Goal: Task Accomplishment & Management: Use online tool/utility

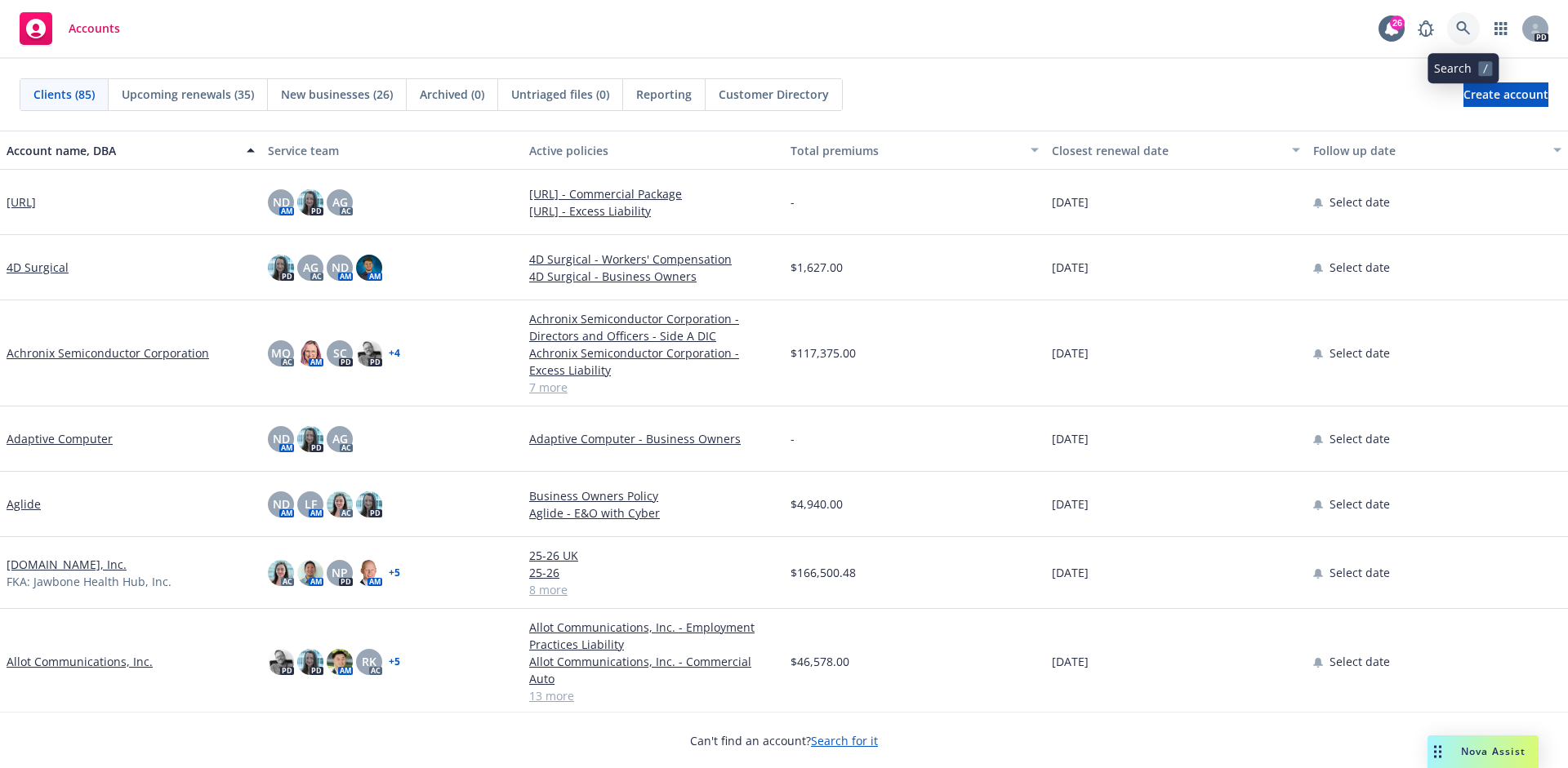
click at [1460, 23] on icon at bounding box center [1463, 28] width 15 height 15
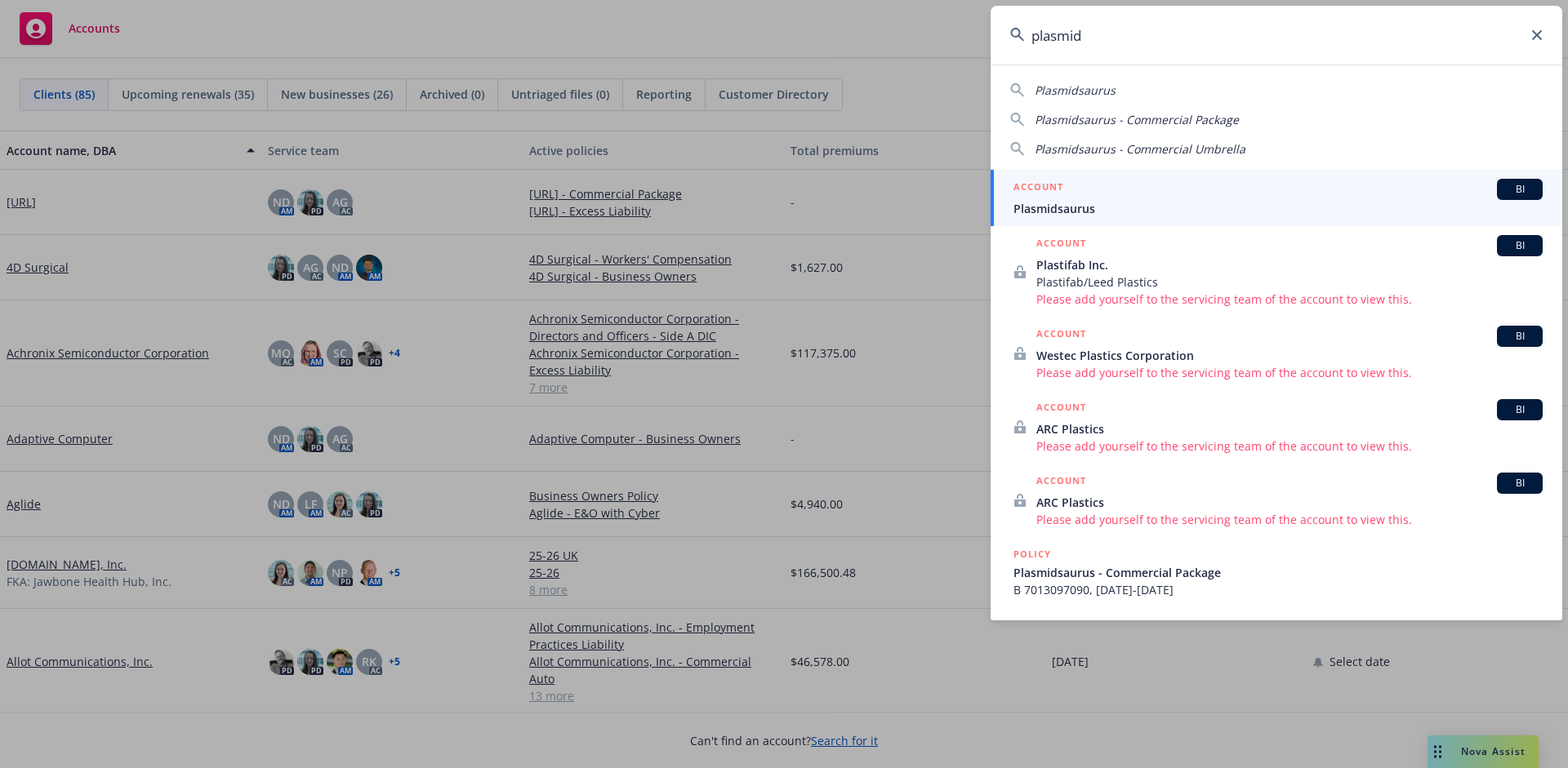
type input "plasmid"
click at [1122, 207] on span "Plasmidsaurus" at bounding box center [1278, 209] width 529 height 17
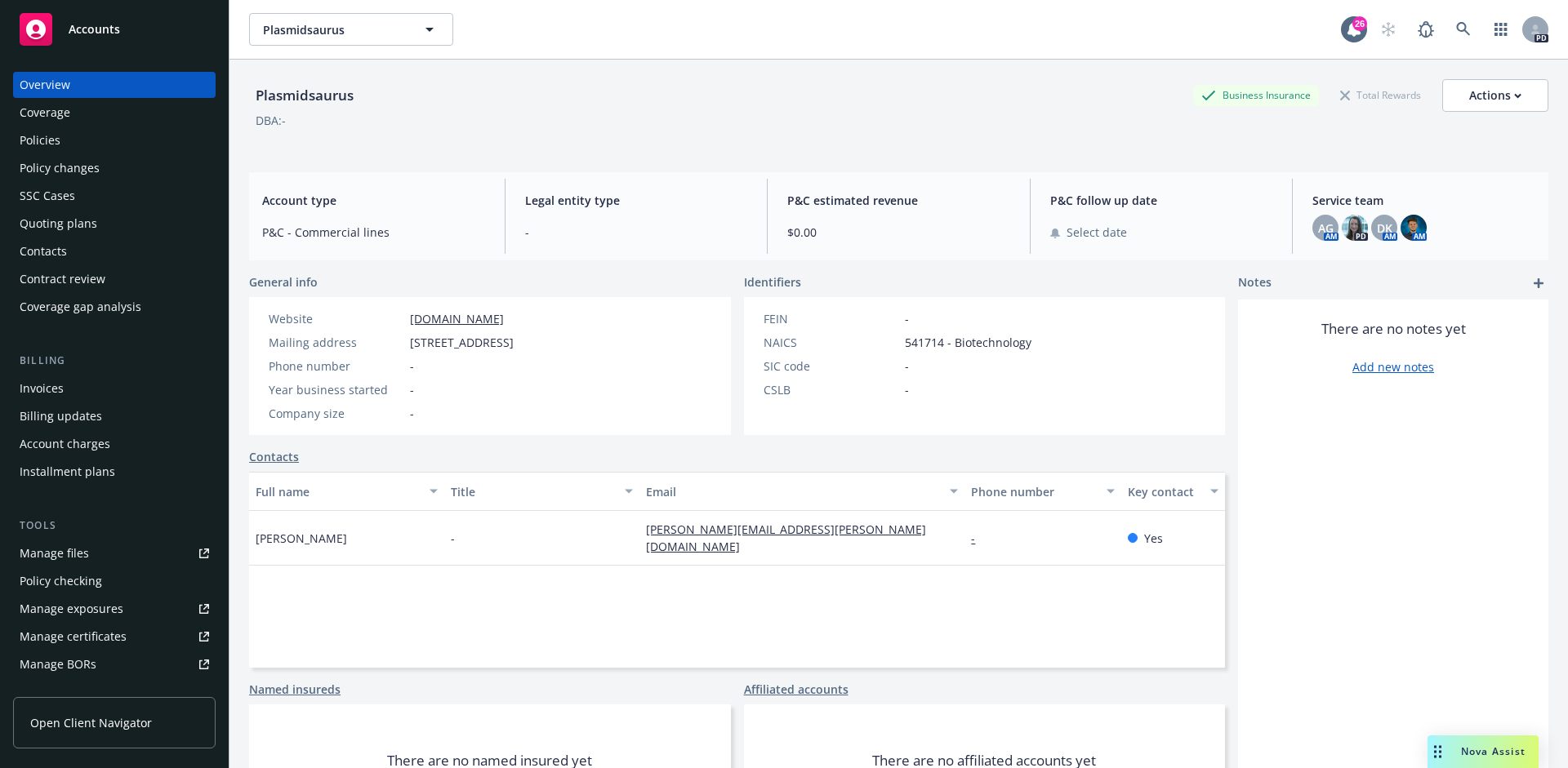
click at [64, 231] on div "Quoting plans" at bounding box center [58, 224] width 77 height 26
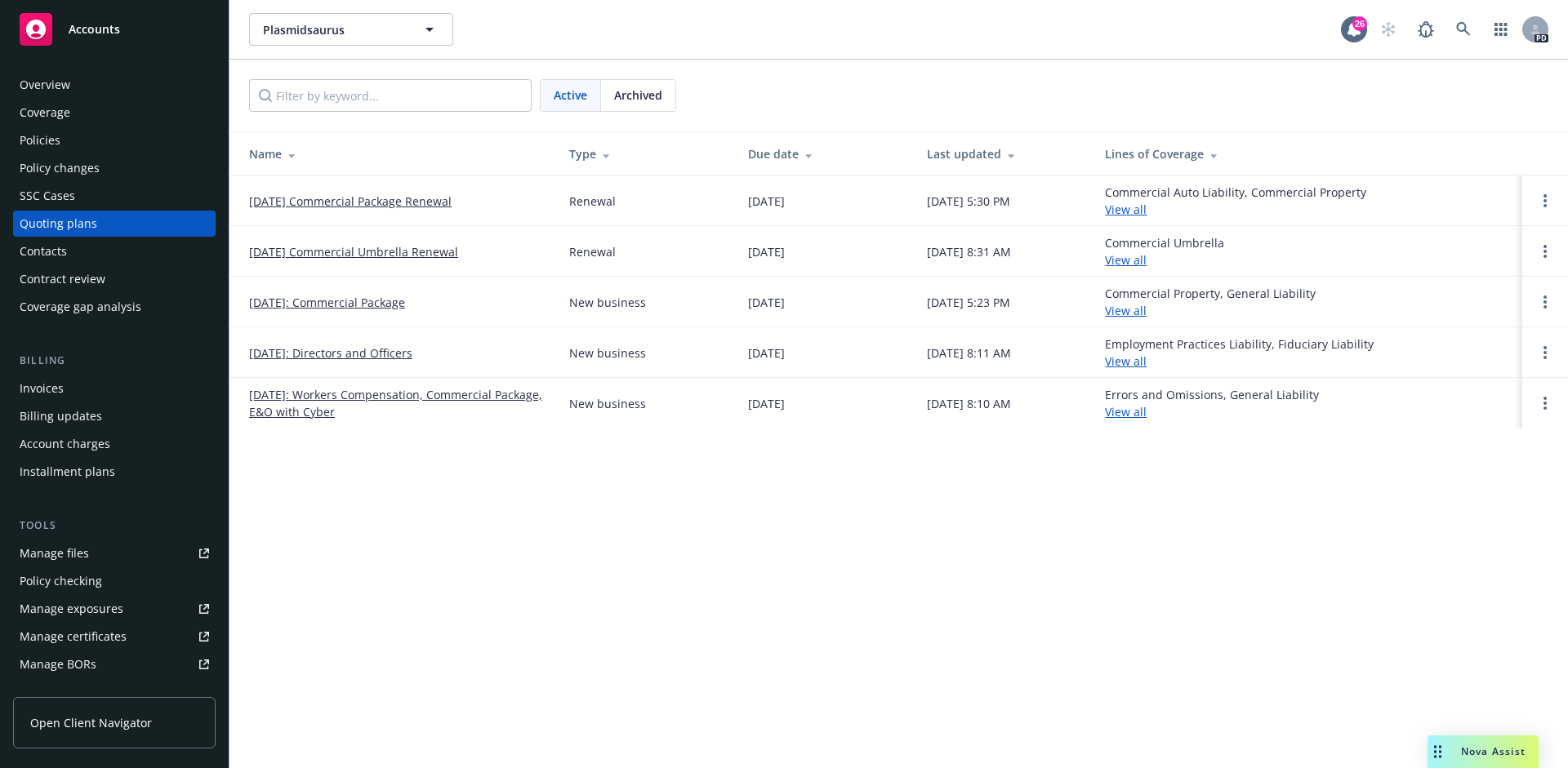
click at [357, 402] on link "09/12/2025: Workers Compensation, Commercial Package, E&O with Cyber" at bounding box center [396, 403] width 294 height 34
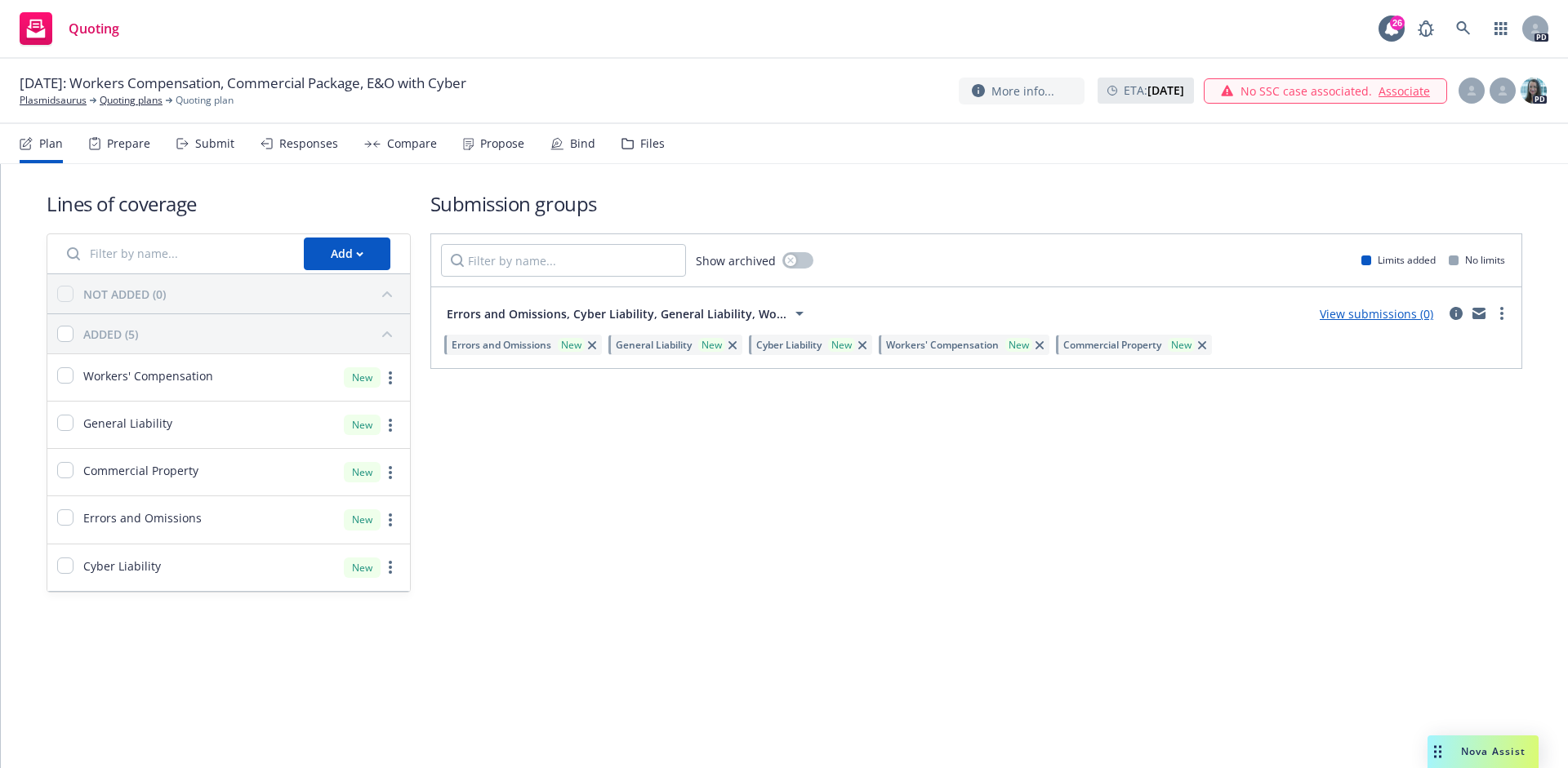
click at [308, 128] on div "Responses" at bounding box center [298, 144] width 77 height 39
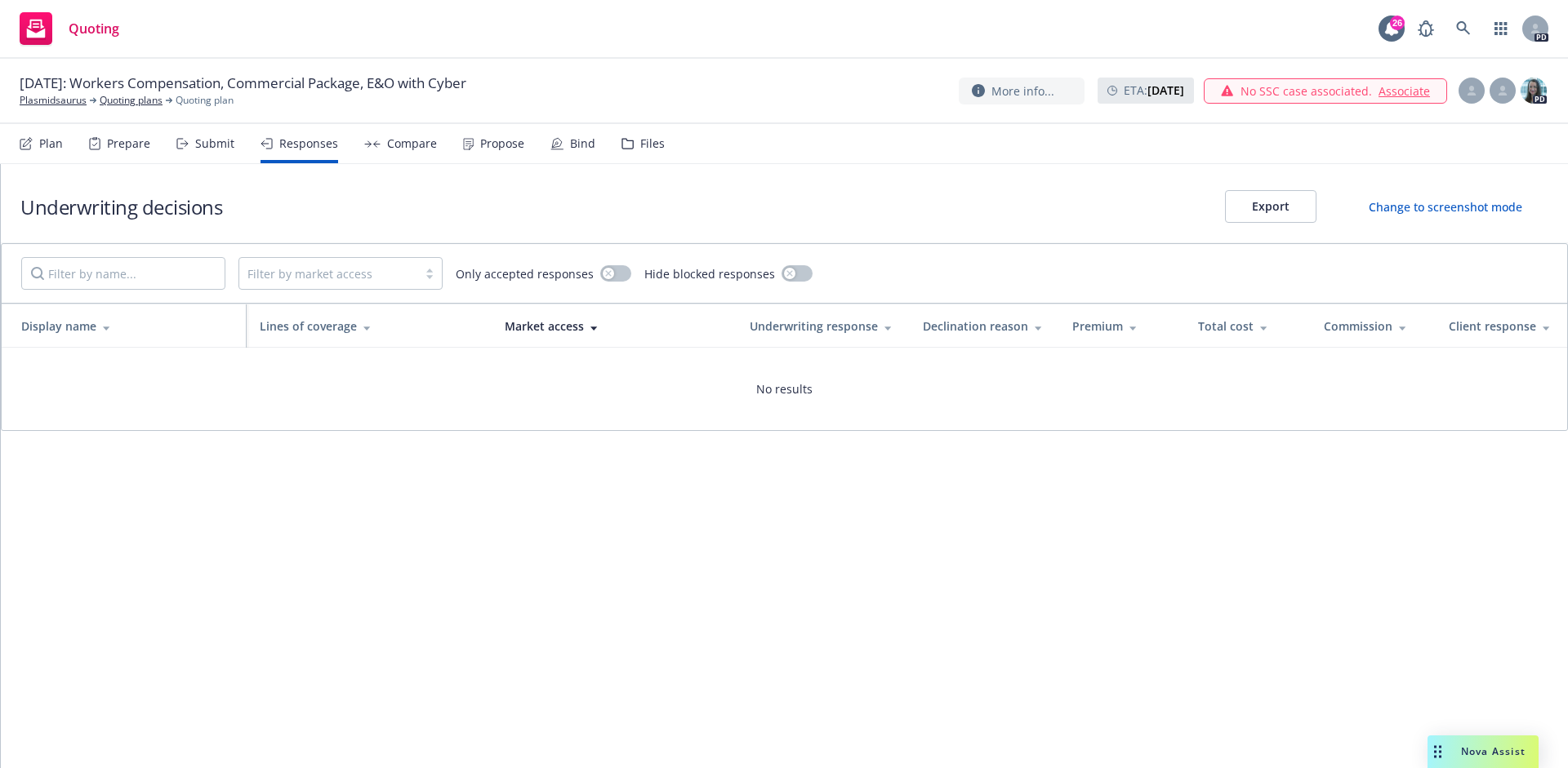
click at [608, 135] on div "Plan Prepare Submit Responses Compare Propose Bind Files" at bounding box center [343, 144] width 645 height 39
click at [632, 139] on div "Files" at bounding box center [643, 144] width 43 height 39
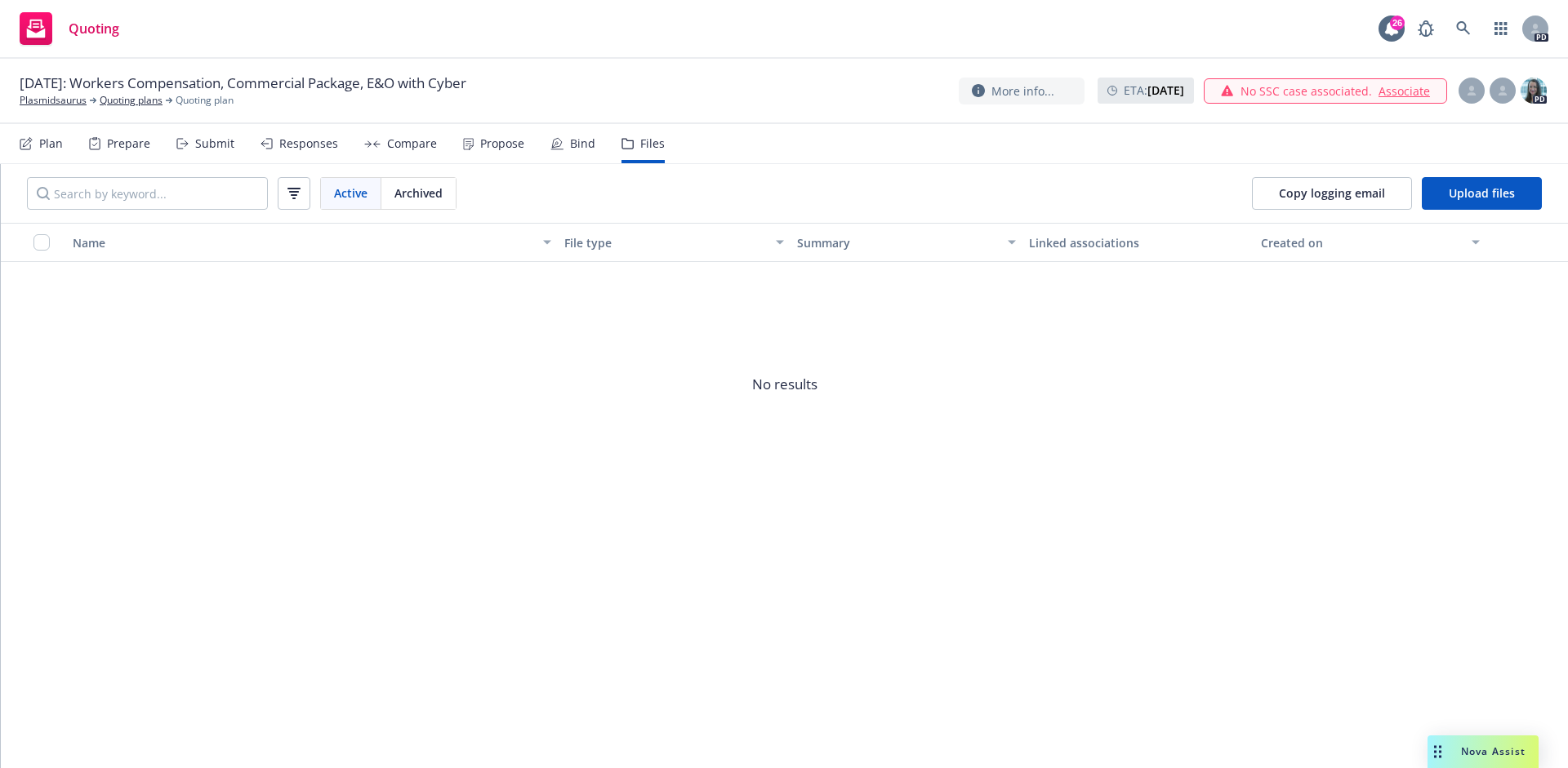
click at [41, 142] on div "Plan" at bounding box center [50, 144] width 23 height 13
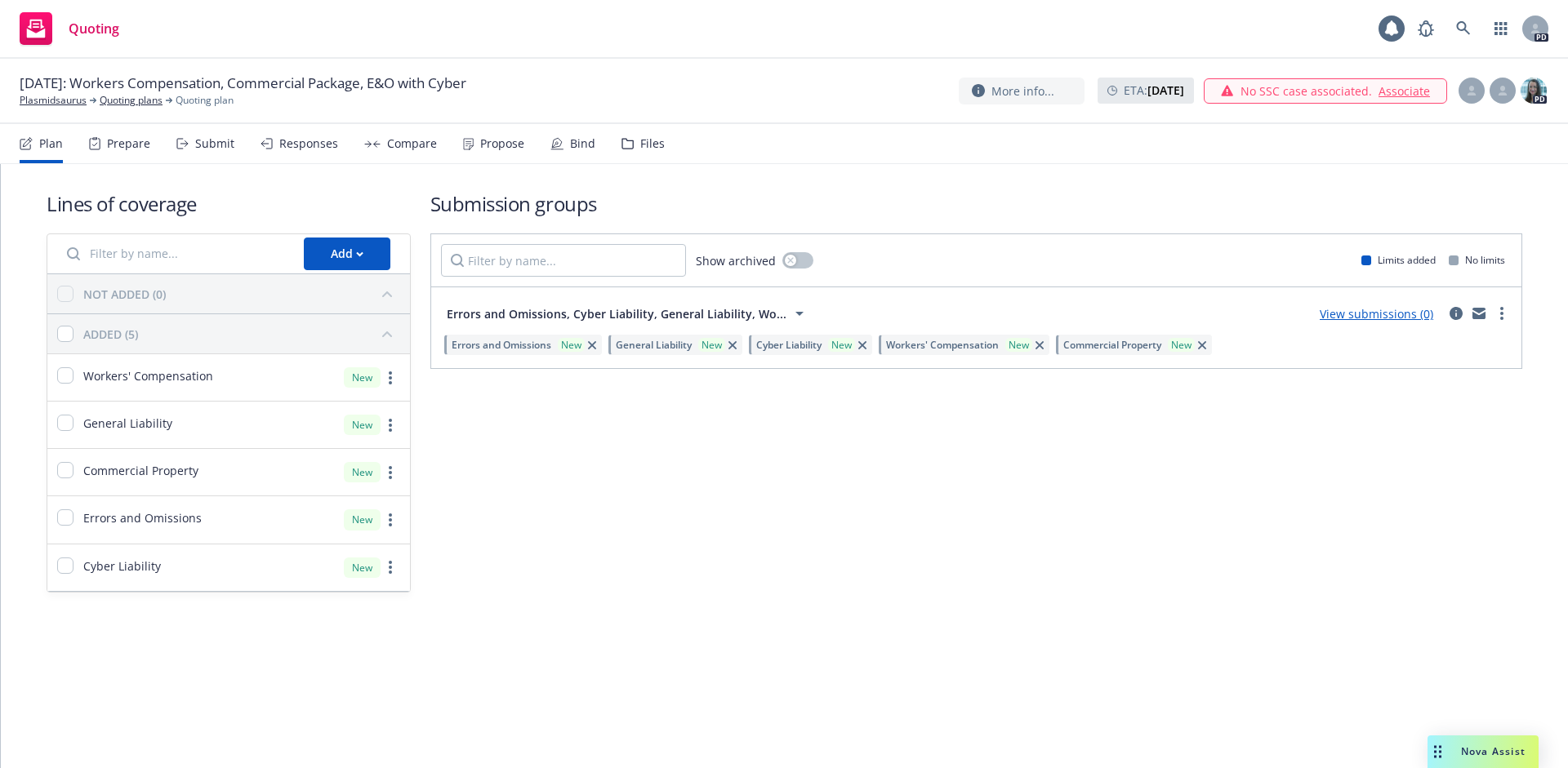
click at [279, 137] on div "Responses" at bounding box center [309, 144] width 59 height 13
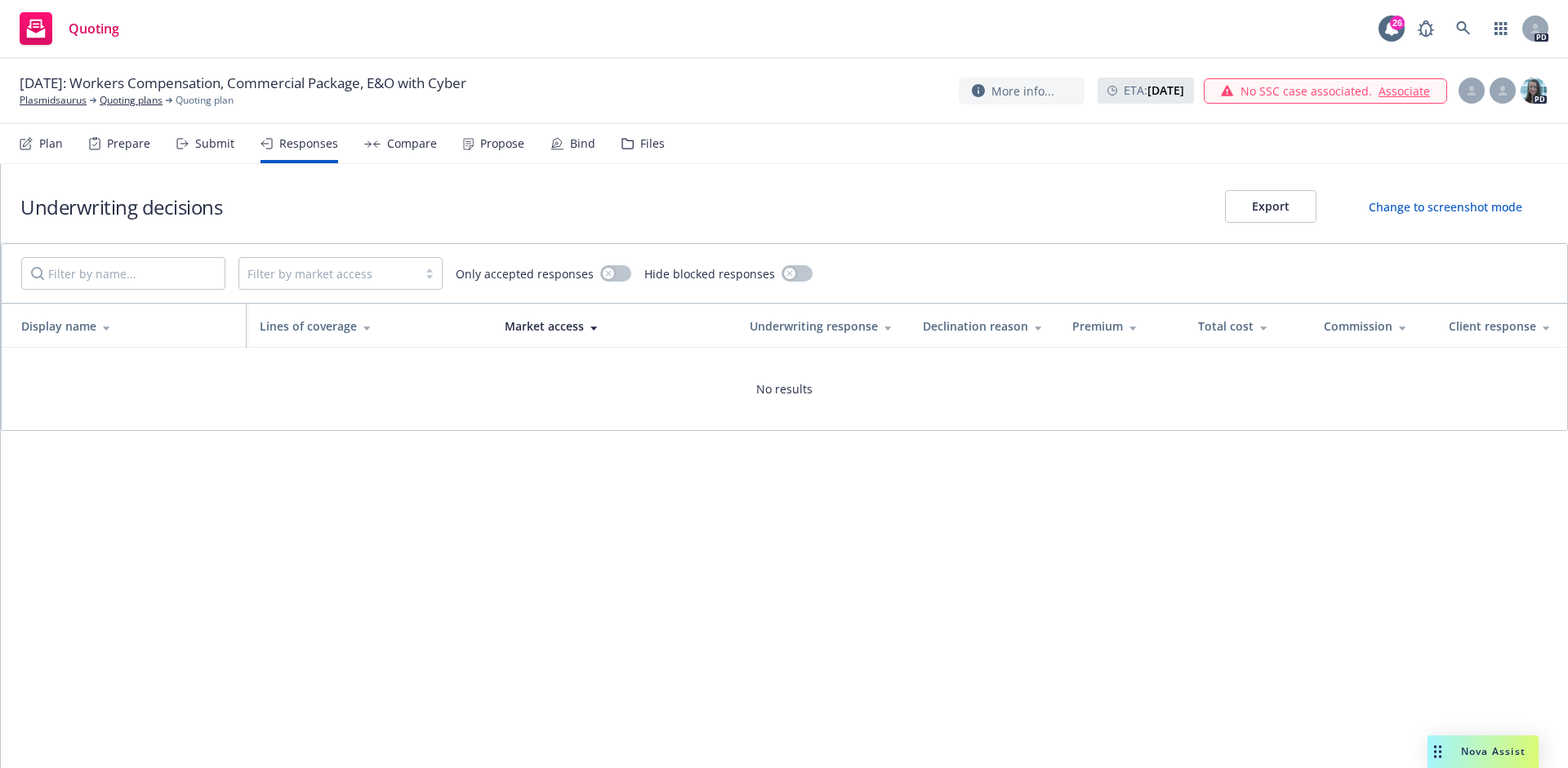
click at [417, 150] on div "Compare" at bounding box center [411, 144] width 50 height 13
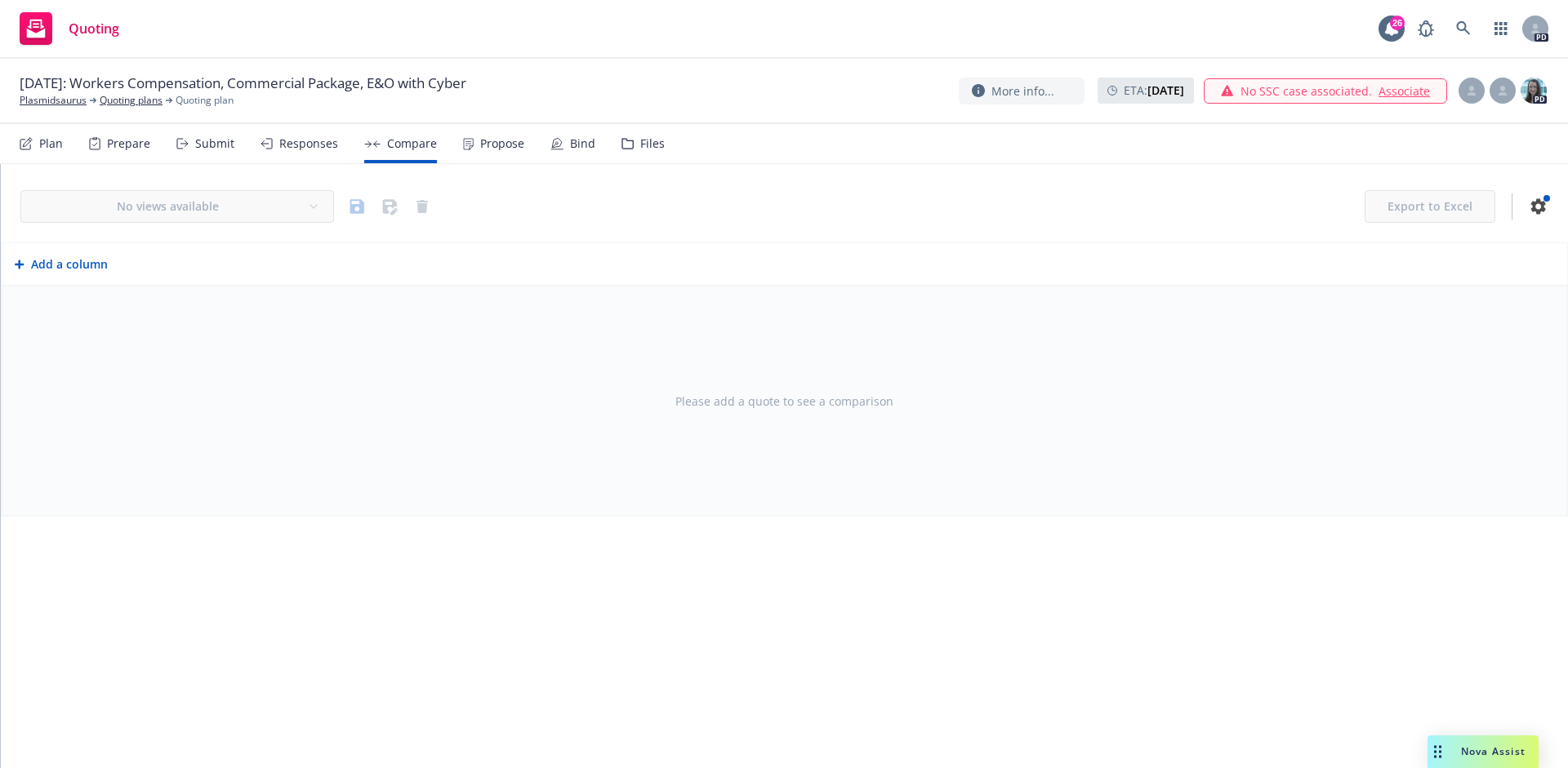
click at [480, 150] on div "Propose" at bounding box center [502, 144] width 44 height 13
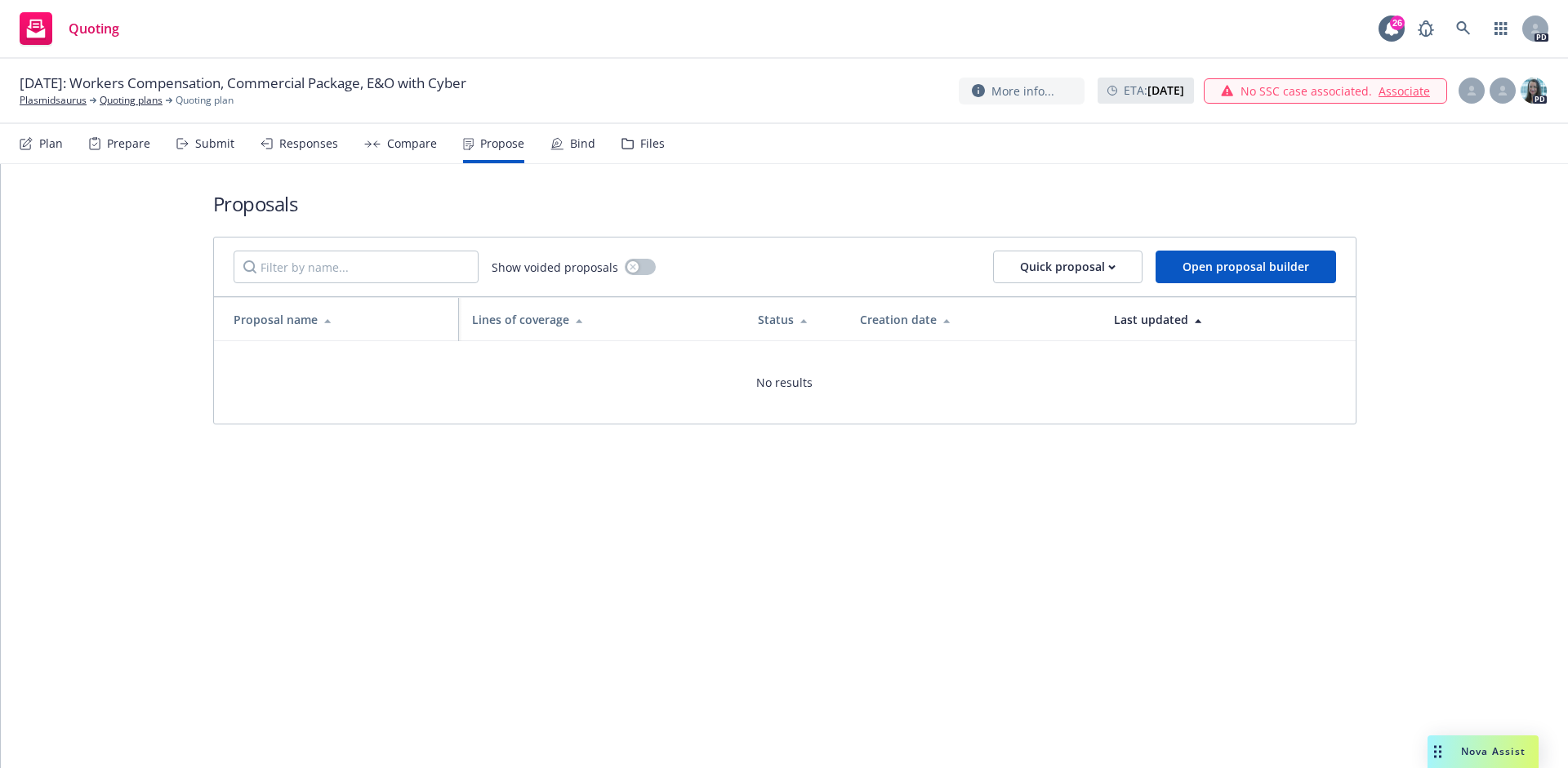
click at [552, 148] on icon at bounding box center [557, 143] width 10 height 10
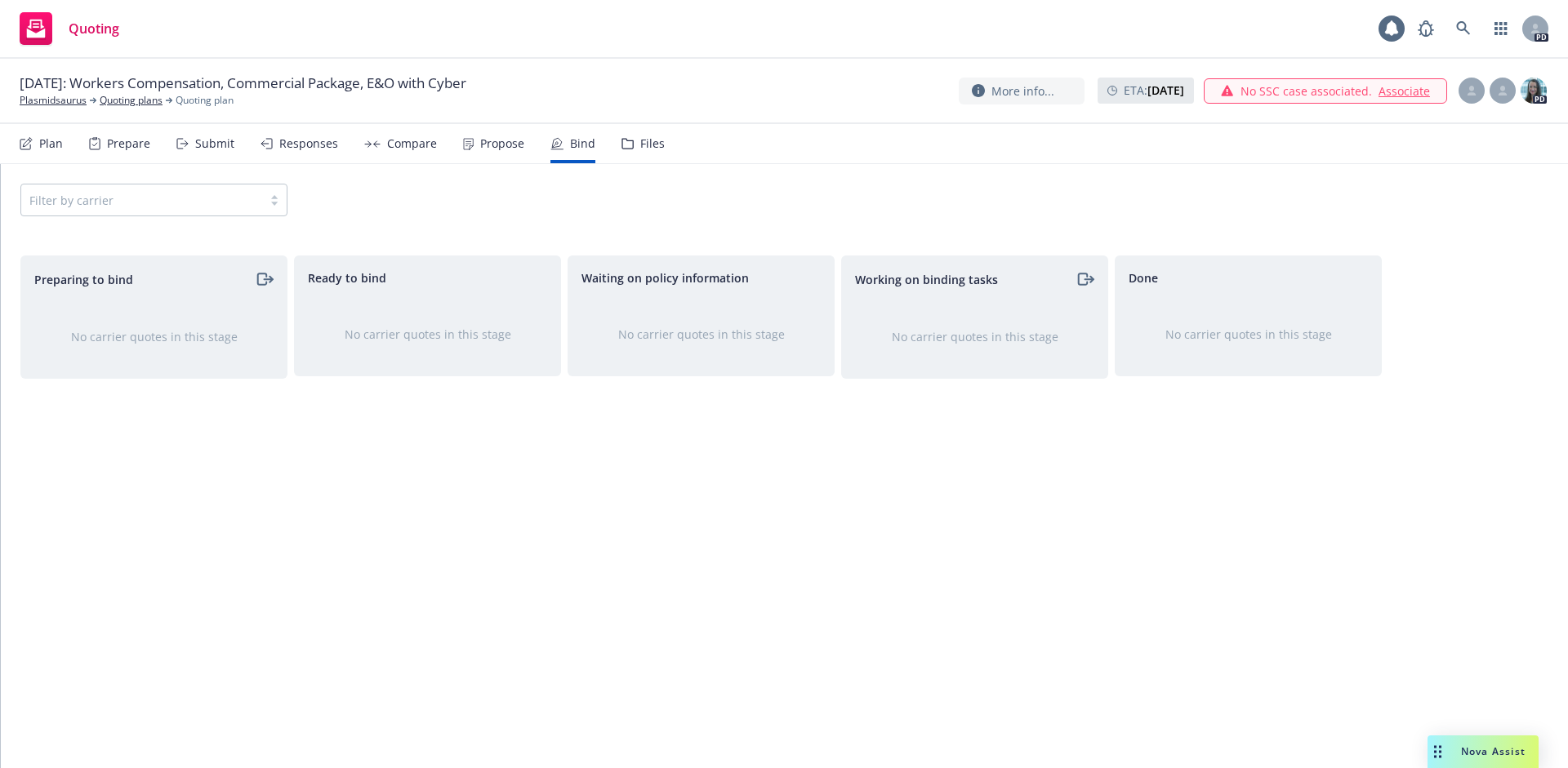
click at [621, 151] on div "Files" at bounding box center [643, 144] width 43 height 39
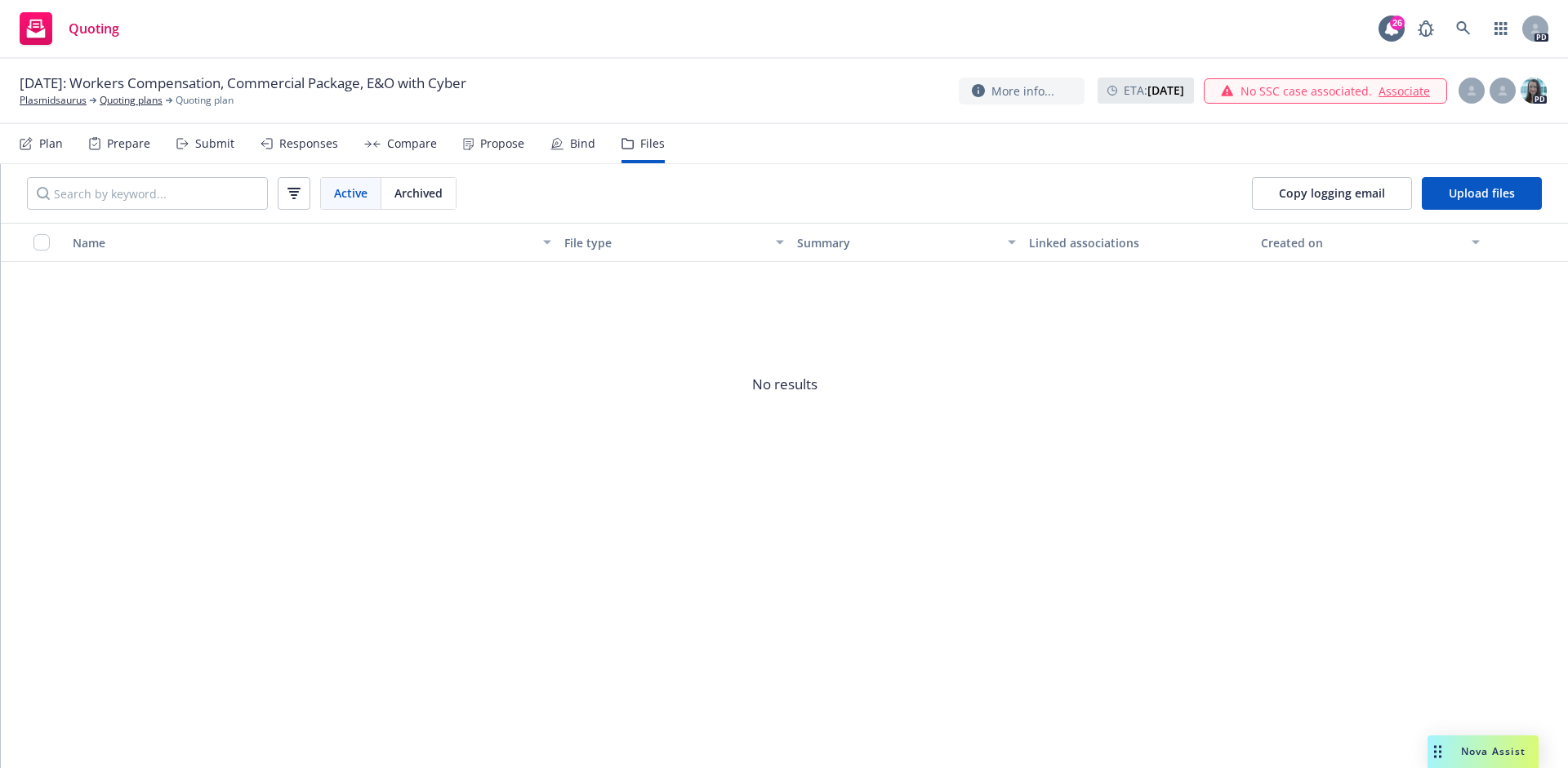
click at [287, 161] on div "Responses" at bounding box center [298, 144] width 77 height 39
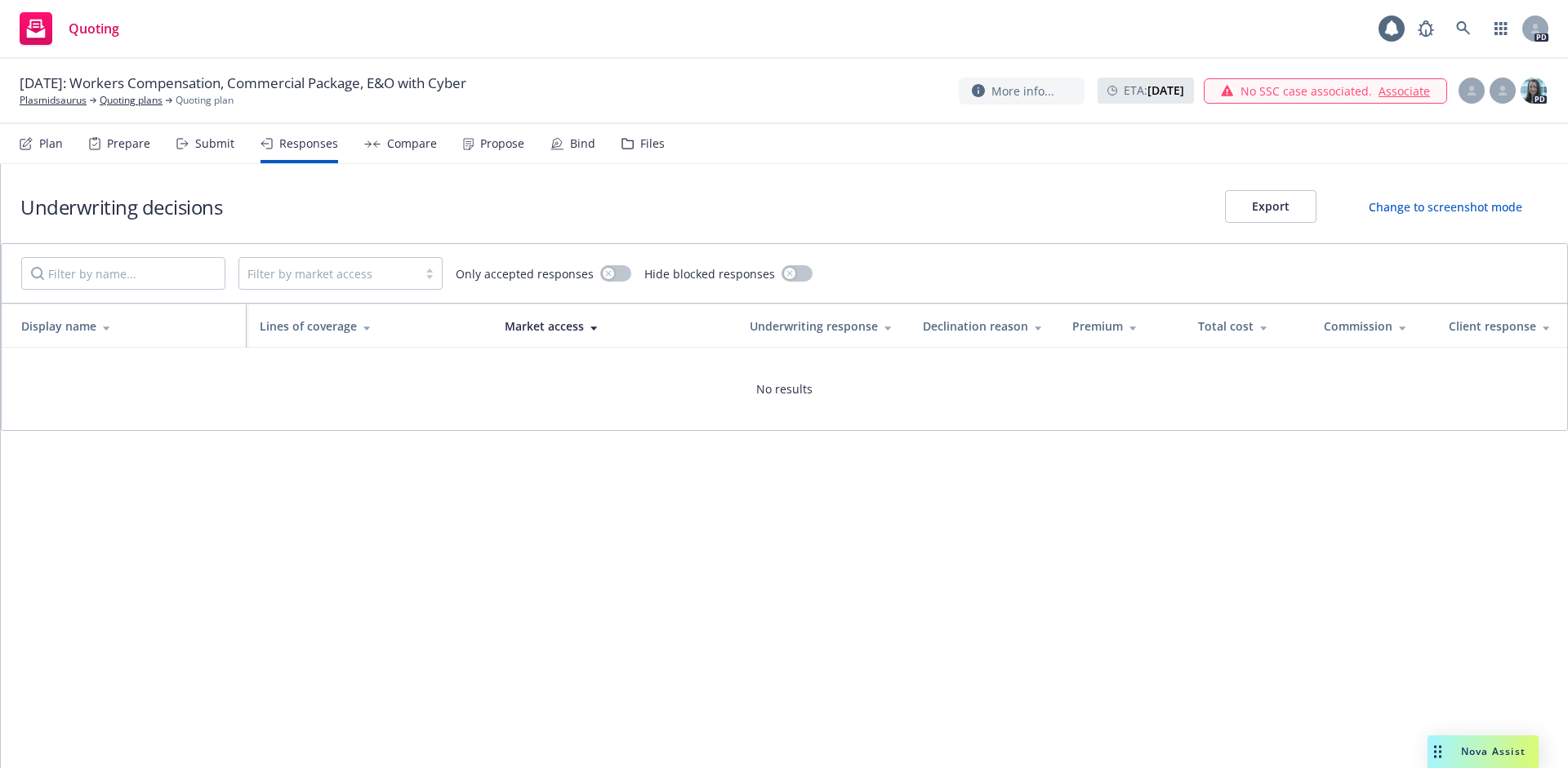
click at [207, 151] on div "Submit" at bounding box center [205, 144] width 58 height 39
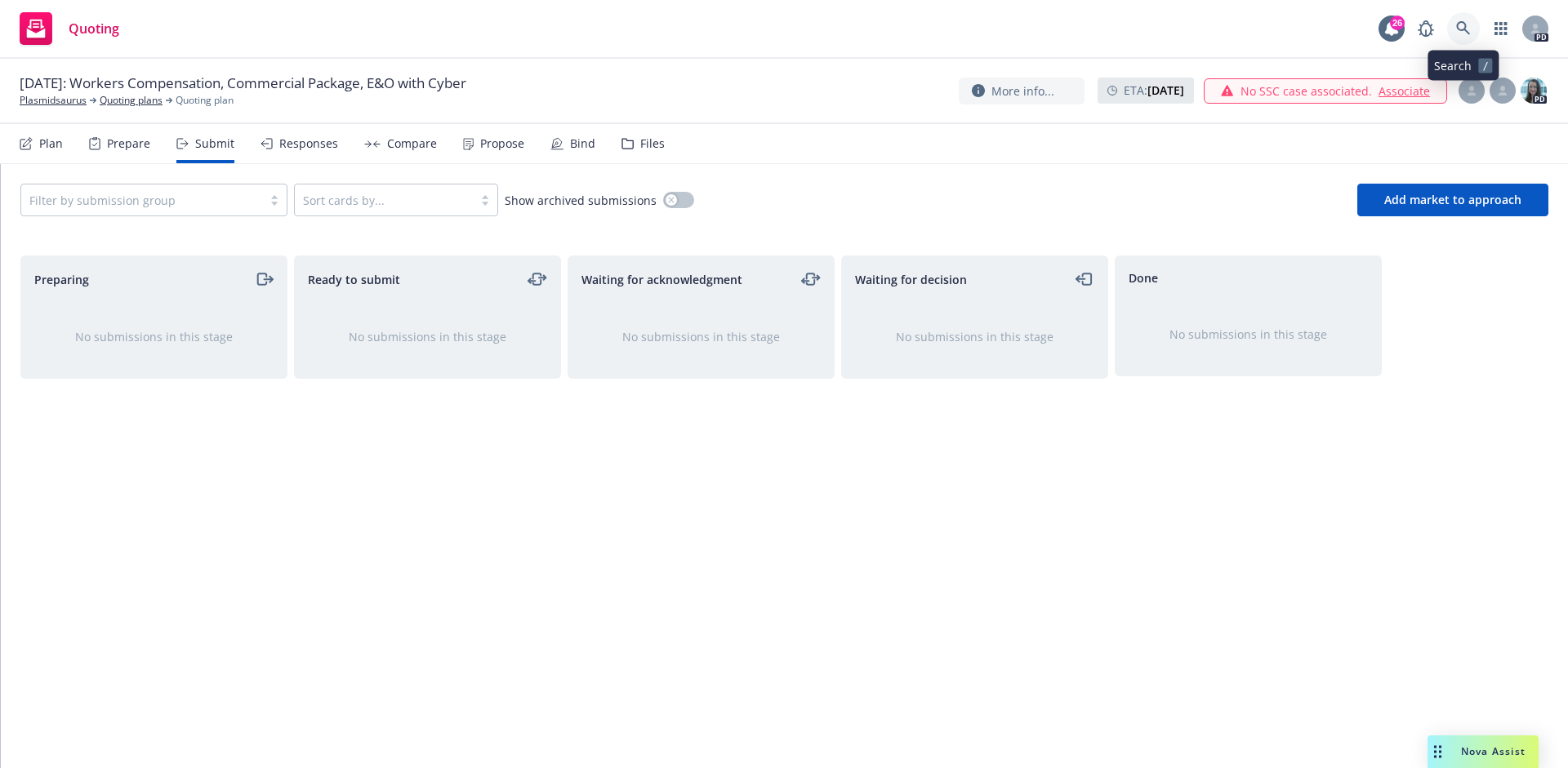
click at [1465, 37] on link at bounding box center [1464, 29] width 33 height 33
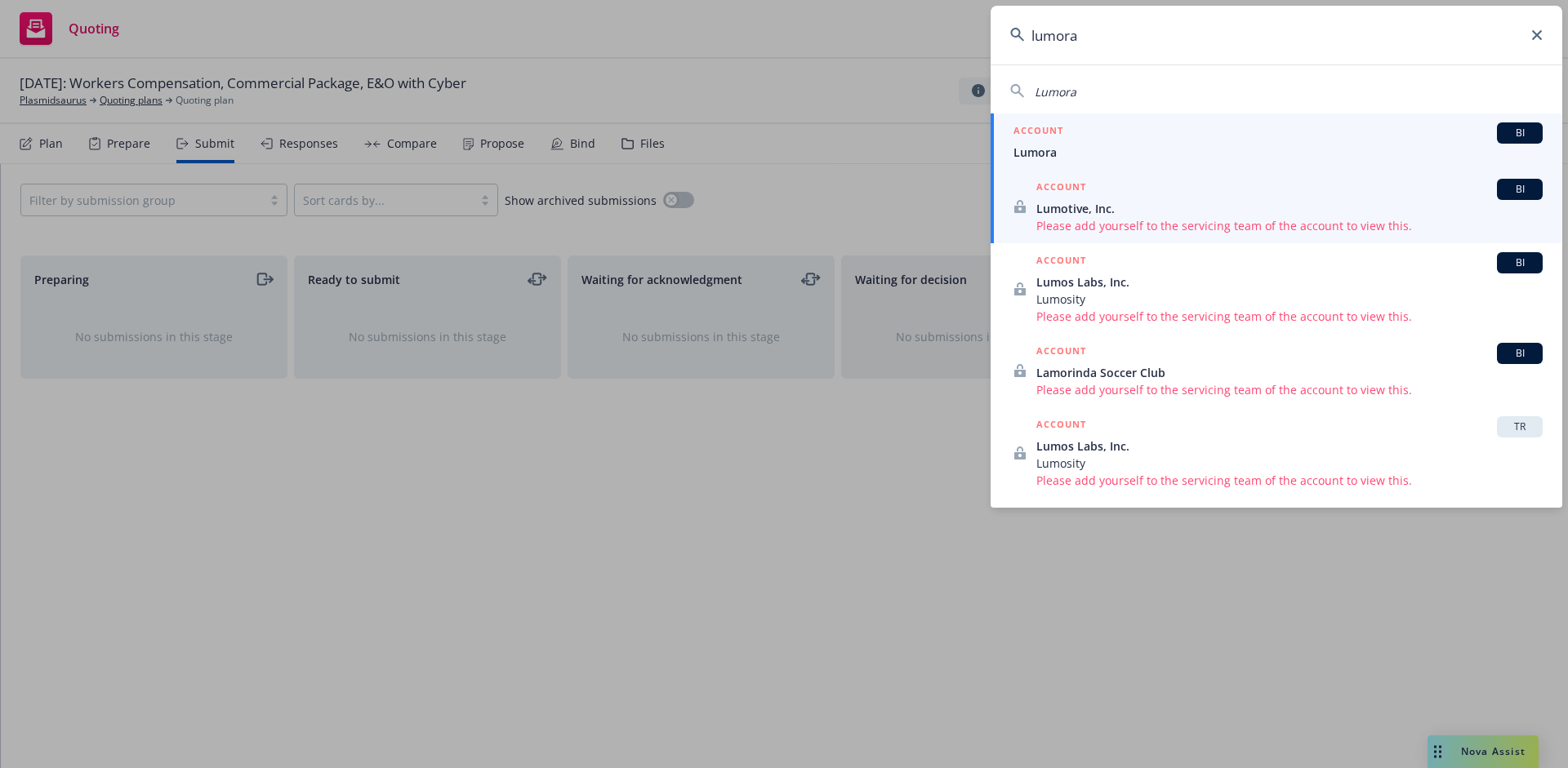
type input "lumora"
click at [1084, 151] on span "Lumora" at bounding box center [1278, 152] width 529 height 17
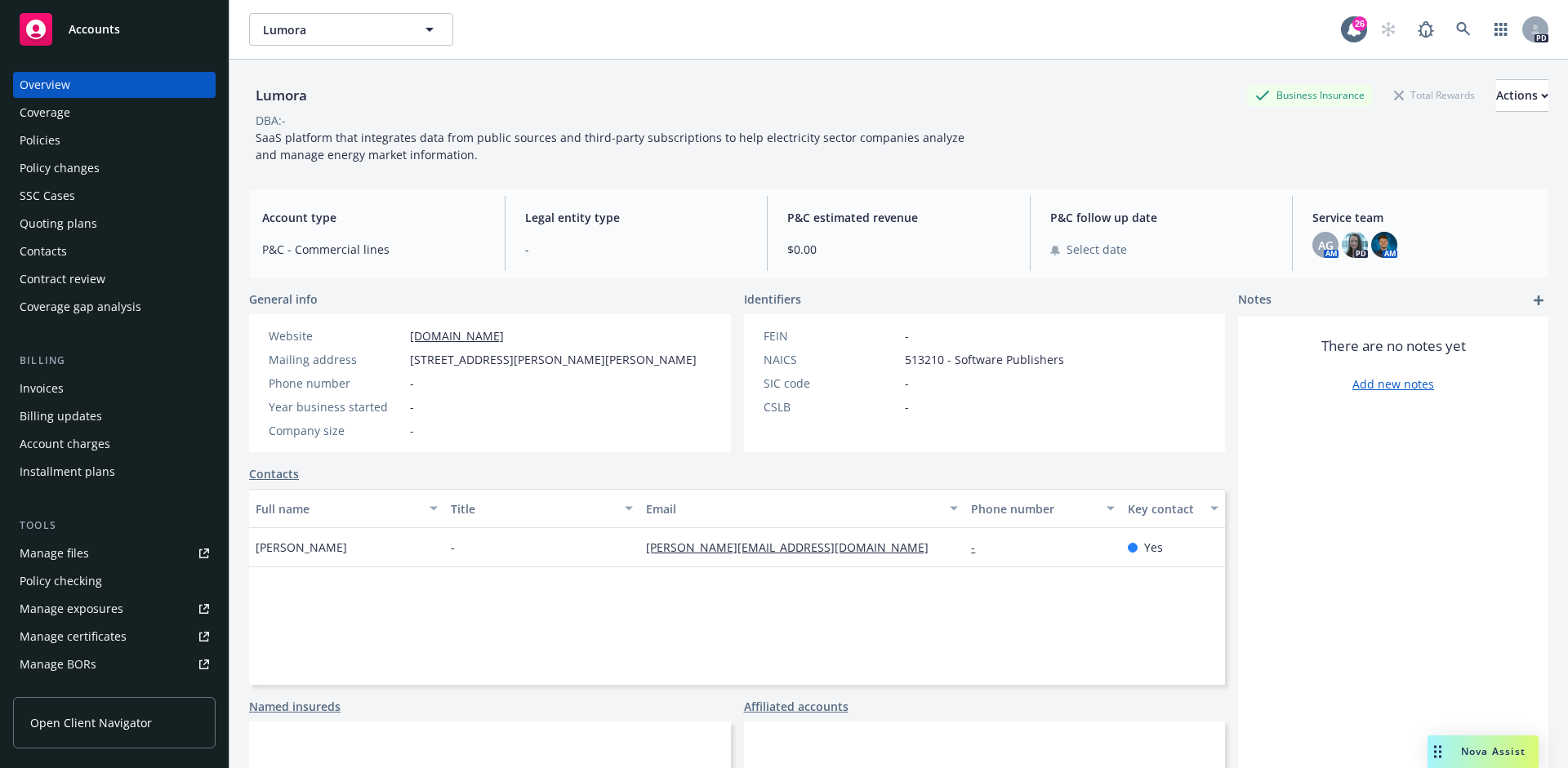
click at [64, 136] on div "Policies" at bounding box center [115, 140] width 190 height 26
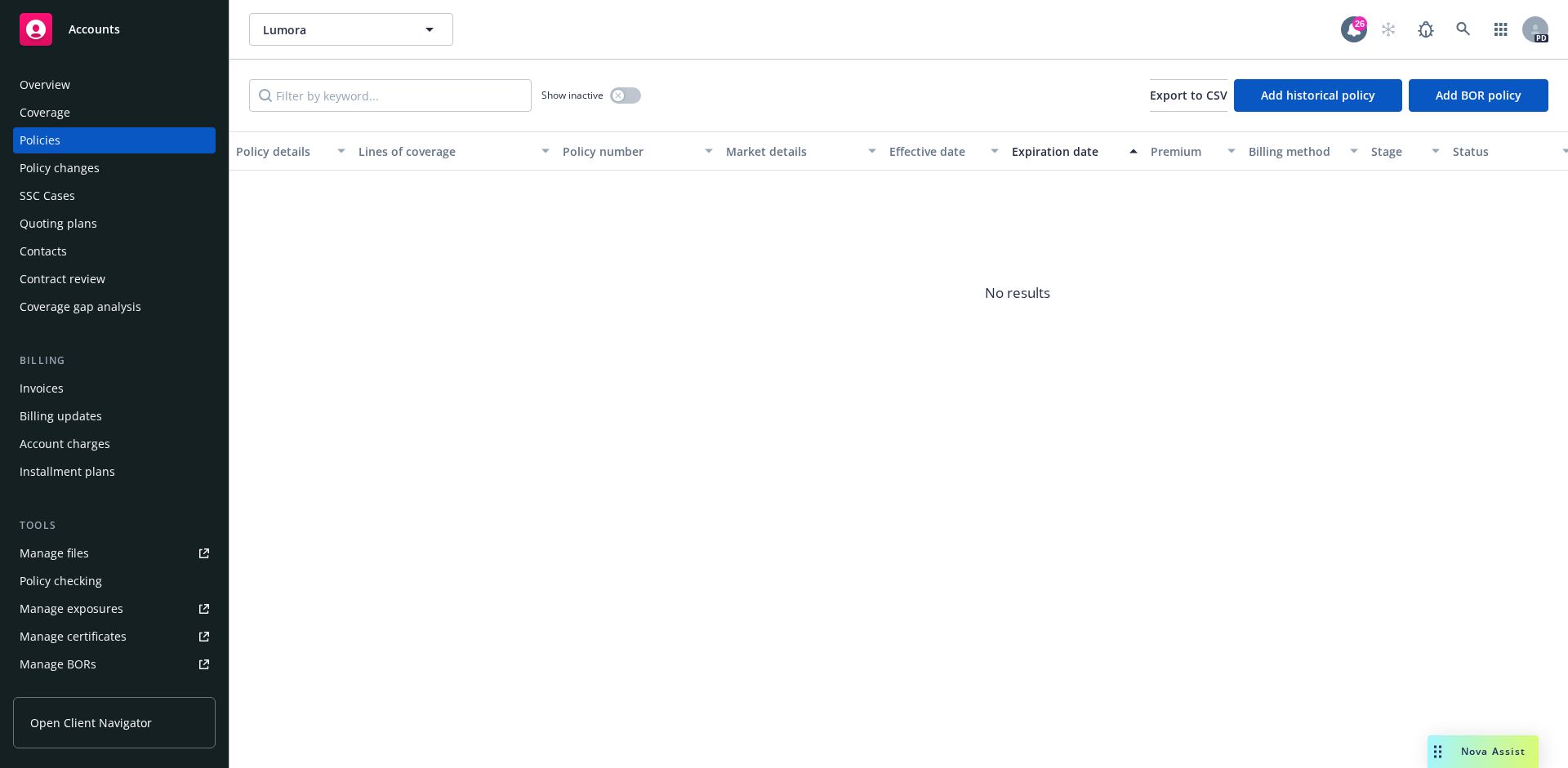
click at [63, 228] on div "Quoting plans" at bounding box center [58, 224] width 77 height 26
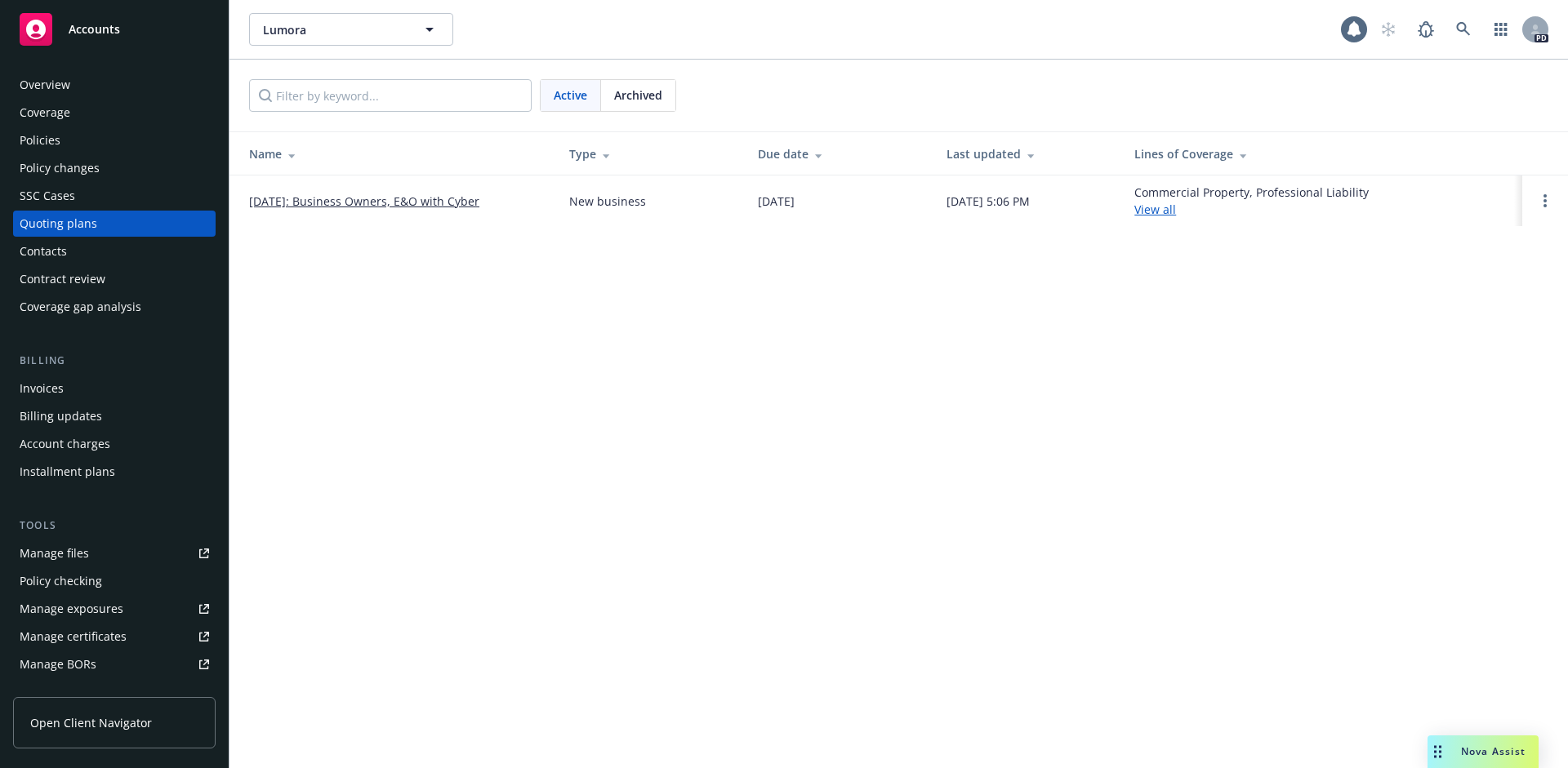
click at [427, 204] on link "[DATE]: Business Owners, E&O with Cyber" at bounding box center [364, 202] width 230 height 17
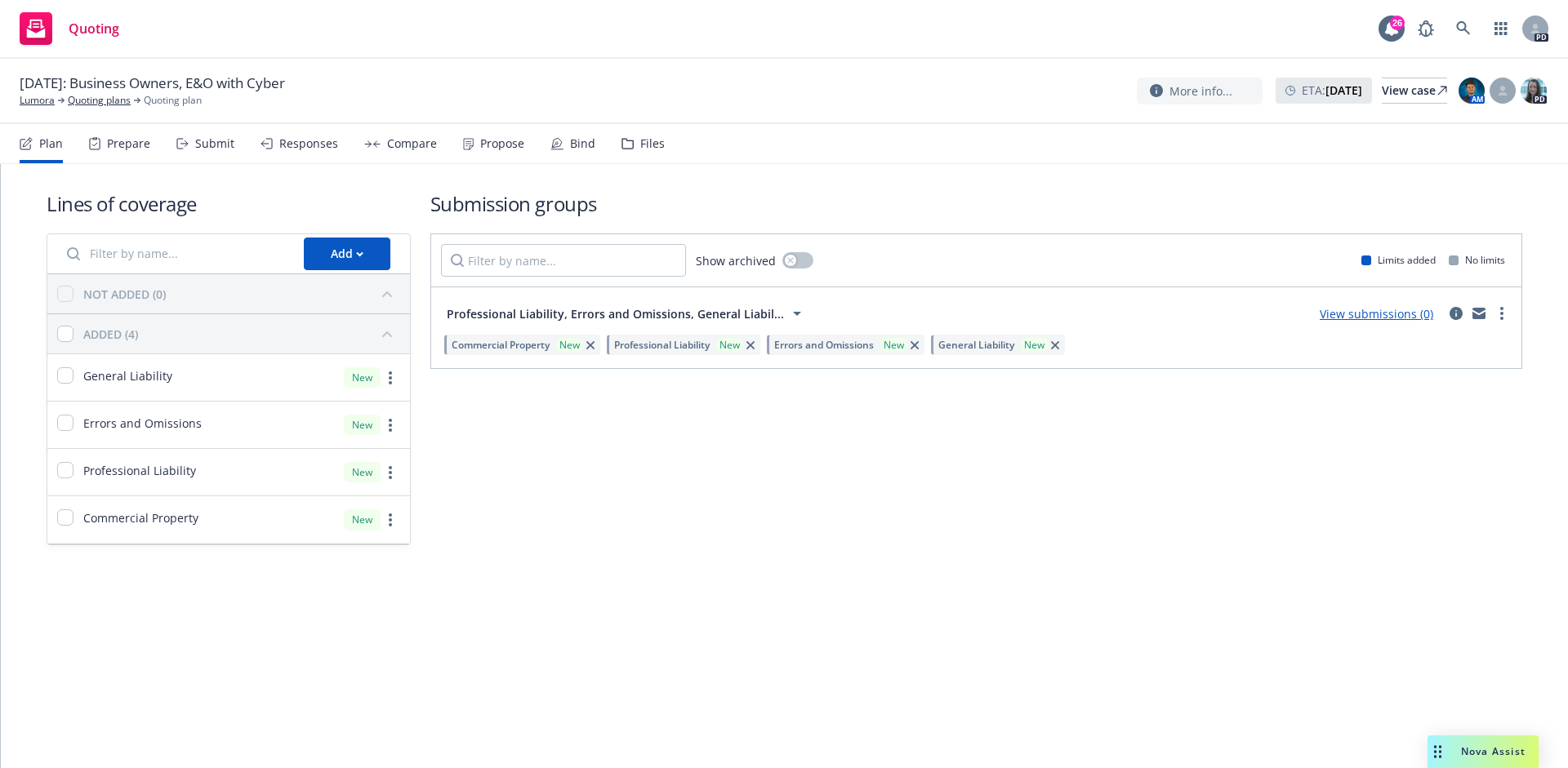
click at [625, 148] on icon at bounding box center [627, 144] width 10 height 10
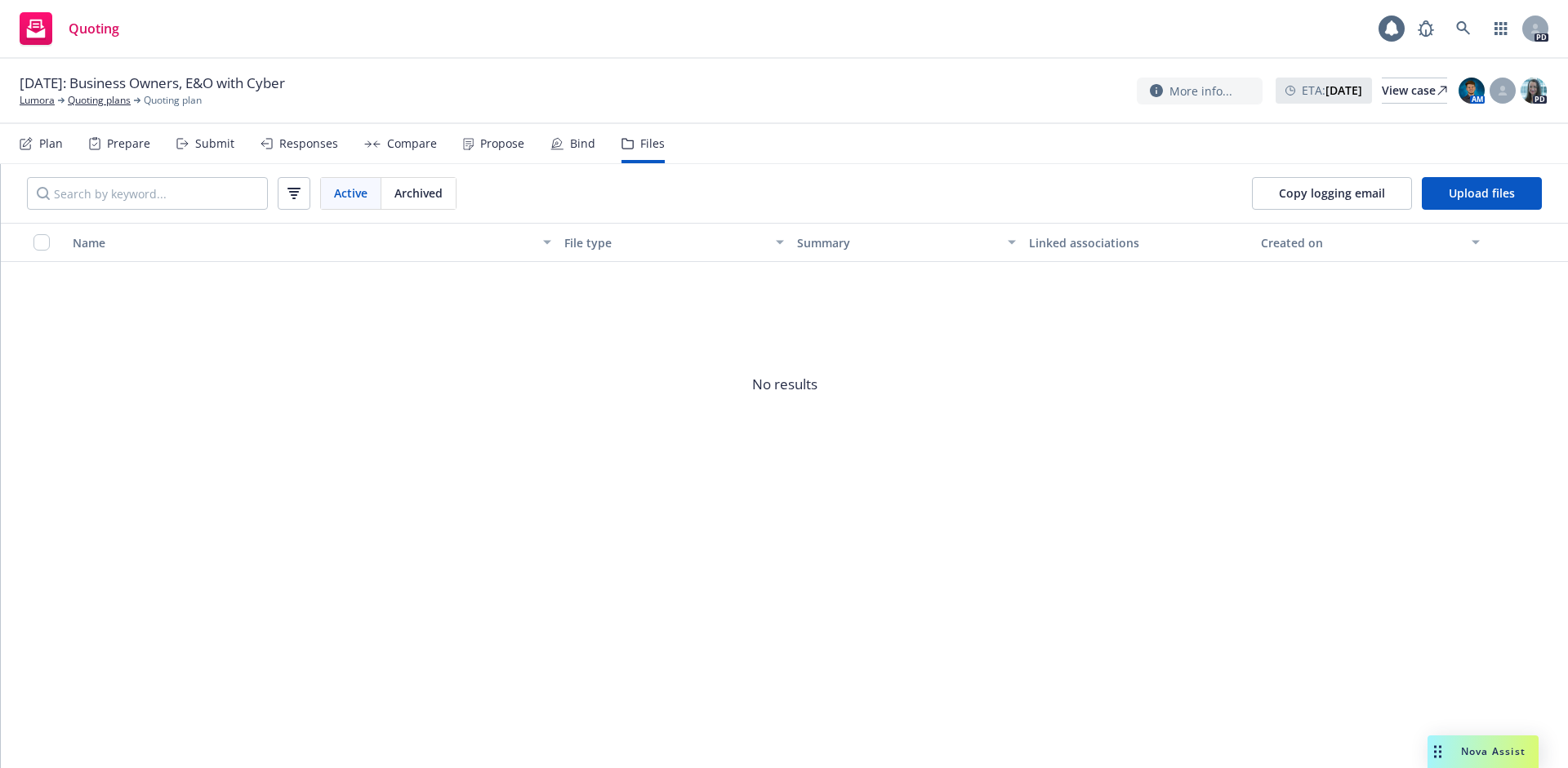
click at [542, 137] on div "Plan Prepare Submit Responses Compare Propose Bind Files" at bounding box center [343, 144] width 645 height 39
click at [554, 143] on icon at bounding box center [557, 144] width 13 height 13
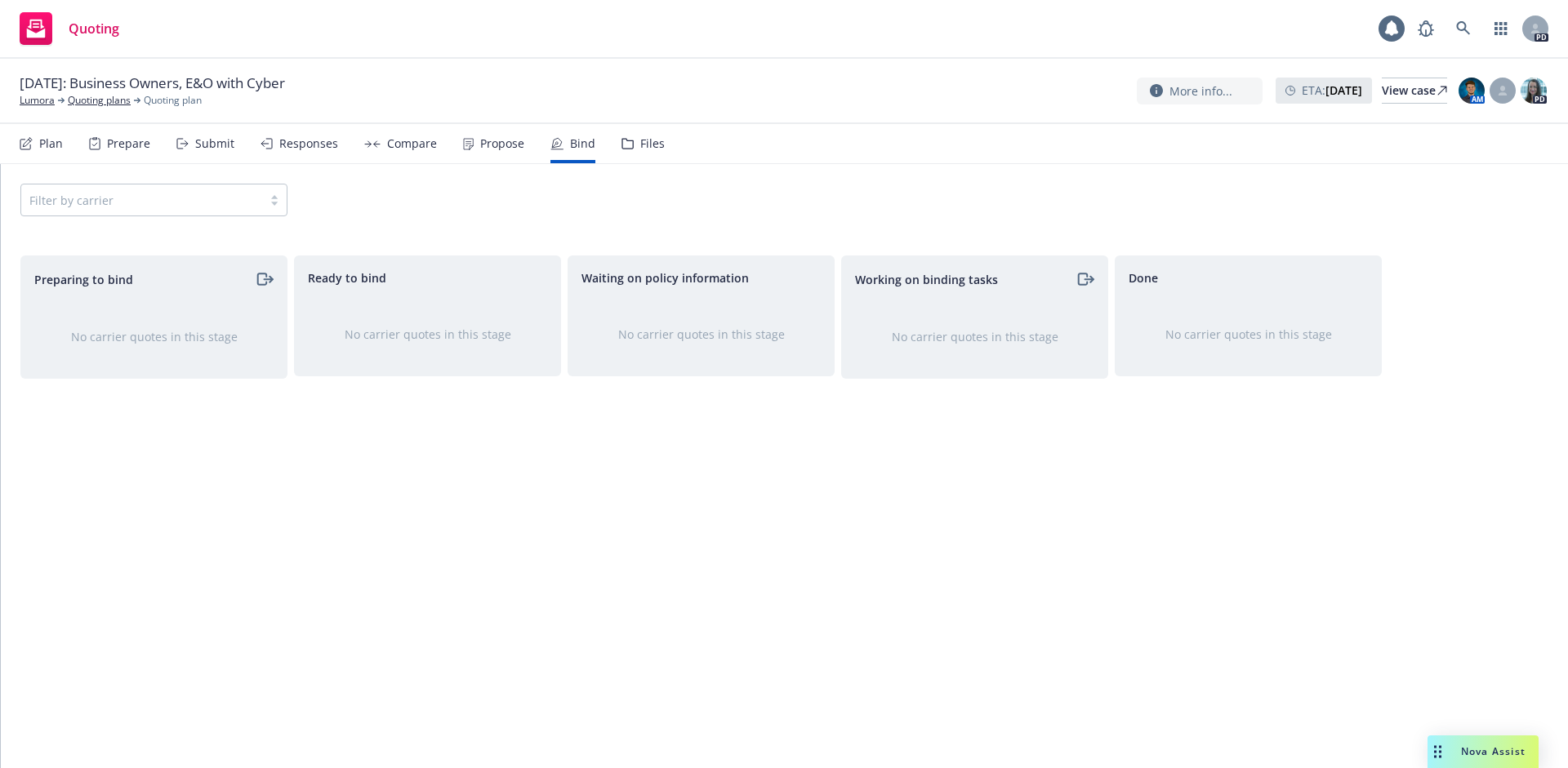
click at [483, 141] on div "Propose" at bounding box center [502, 144] width 44 height 13
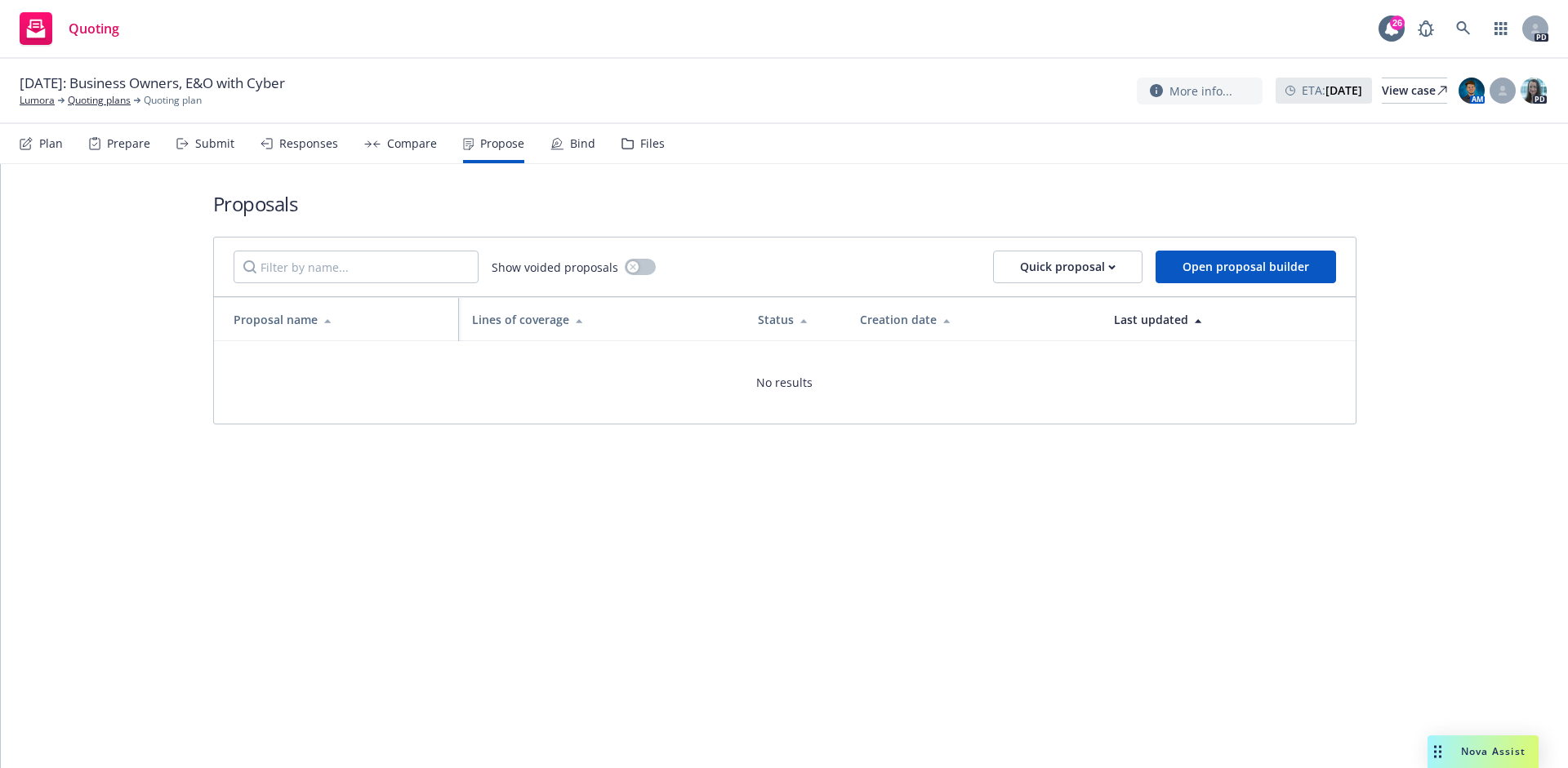
click at [369, 130] on div "Compare" at bounding box center [401, 144] width 73 height 39
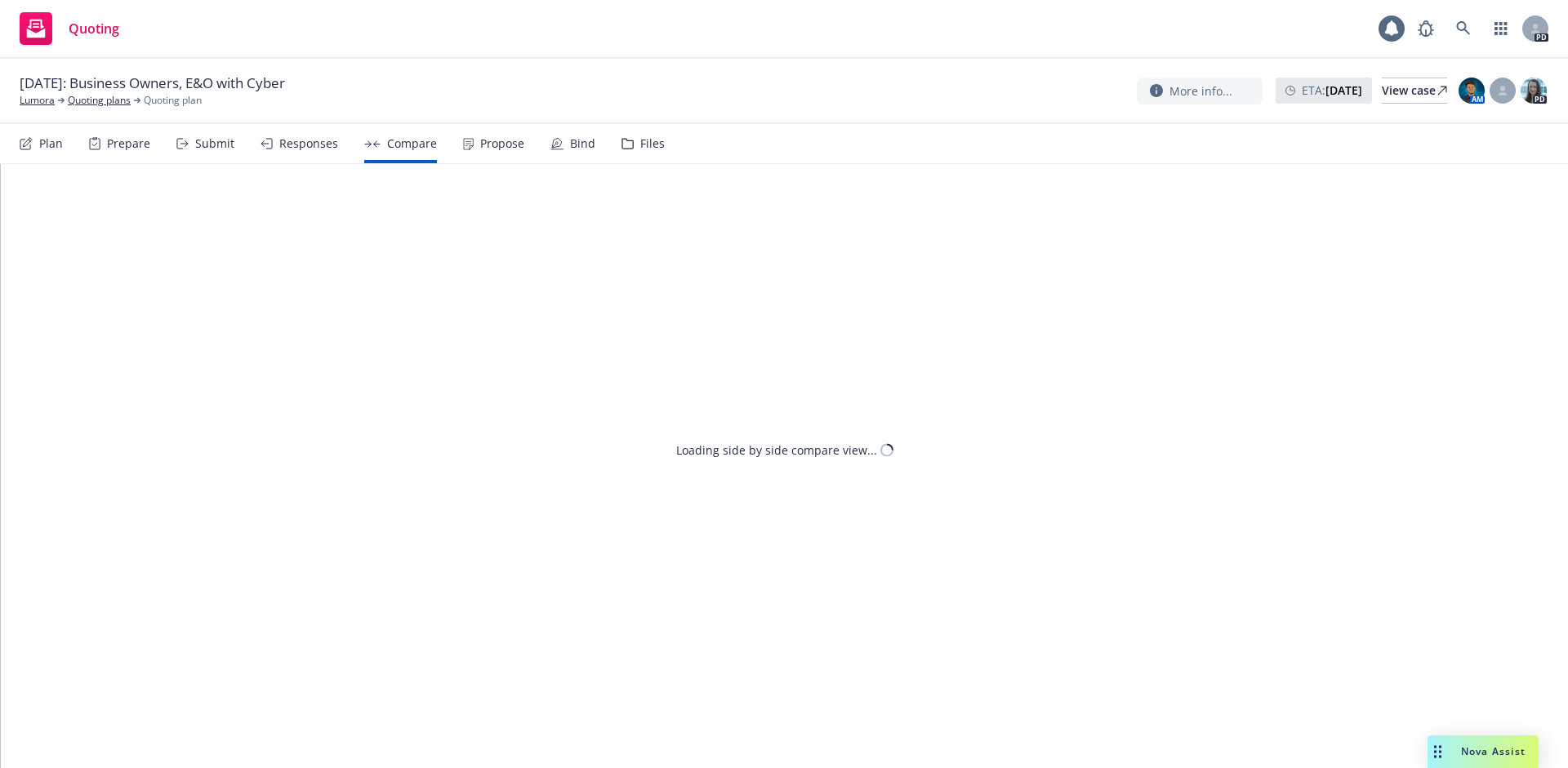
click at [285, 153] on div "Responses" at bounding box center [298, 144] width 77 height 39
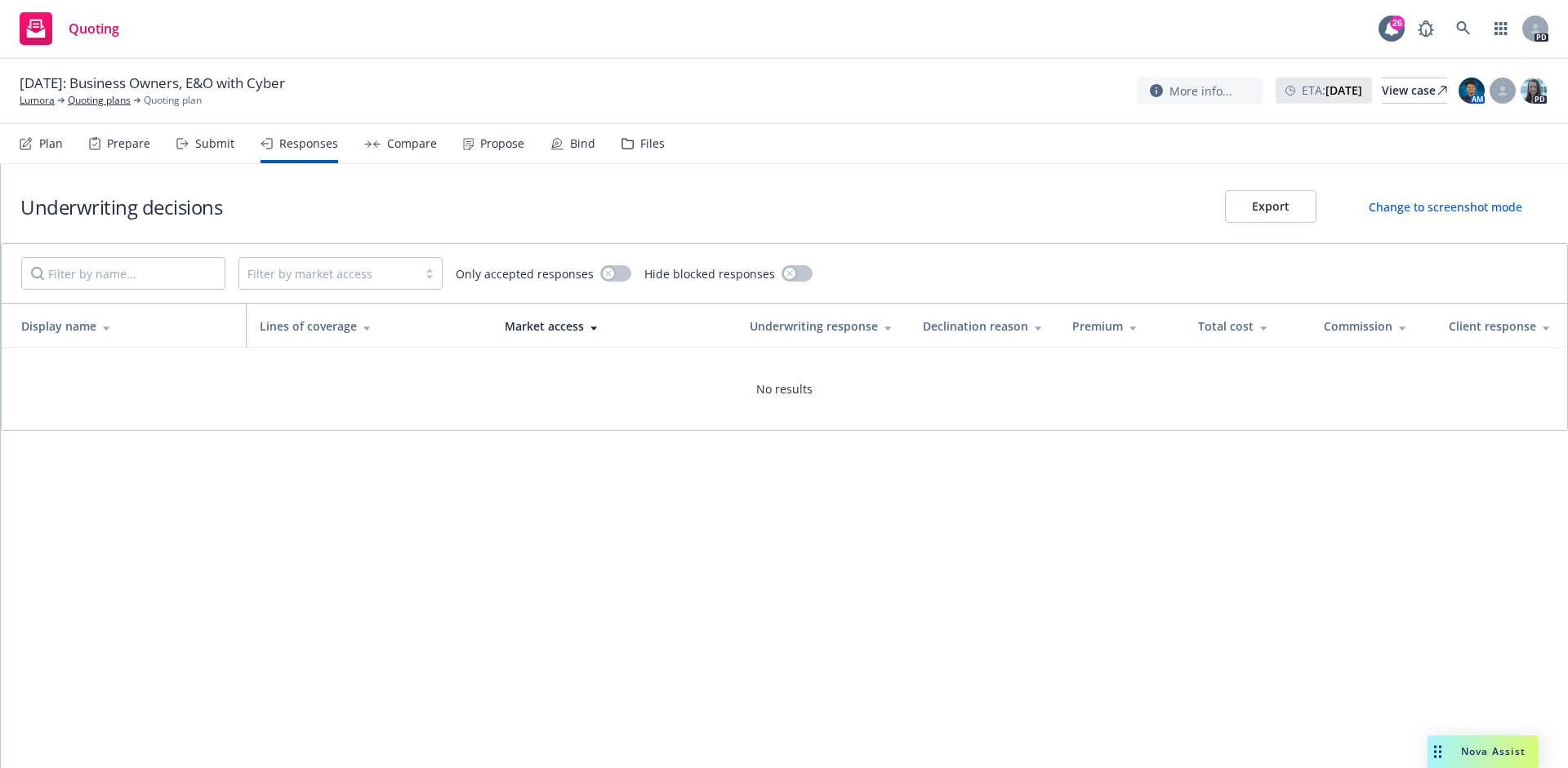
click at [391, 148] on div "Compare" at bounding box center [411, 144] width 50 height 13
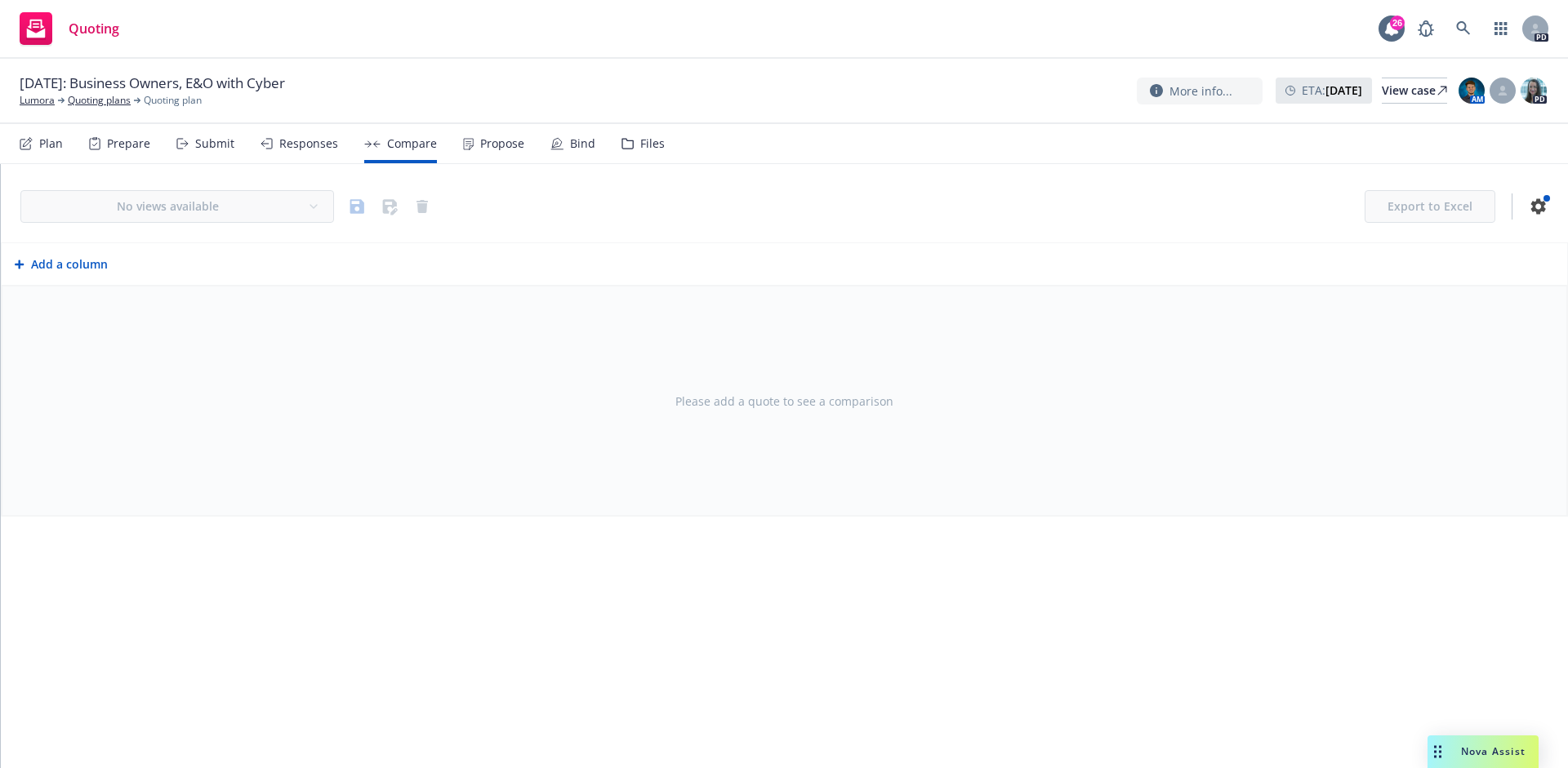
click at [197, 135] on div "Submit" at bounding box center [205, 144] width 58 height 39
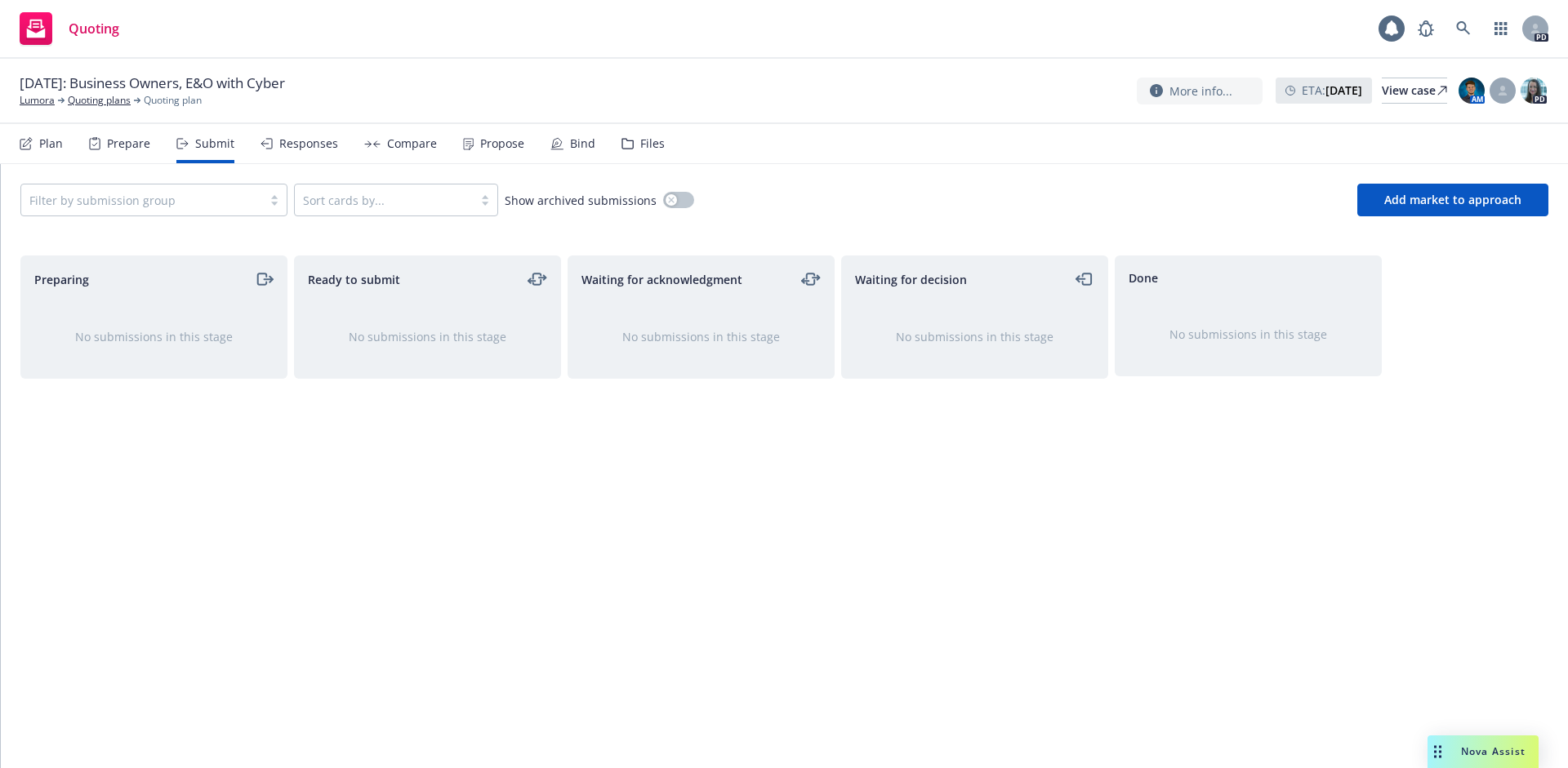
click at [104, 156] on div "Prepare" at bounding box center [119, 144] width 61 height 39
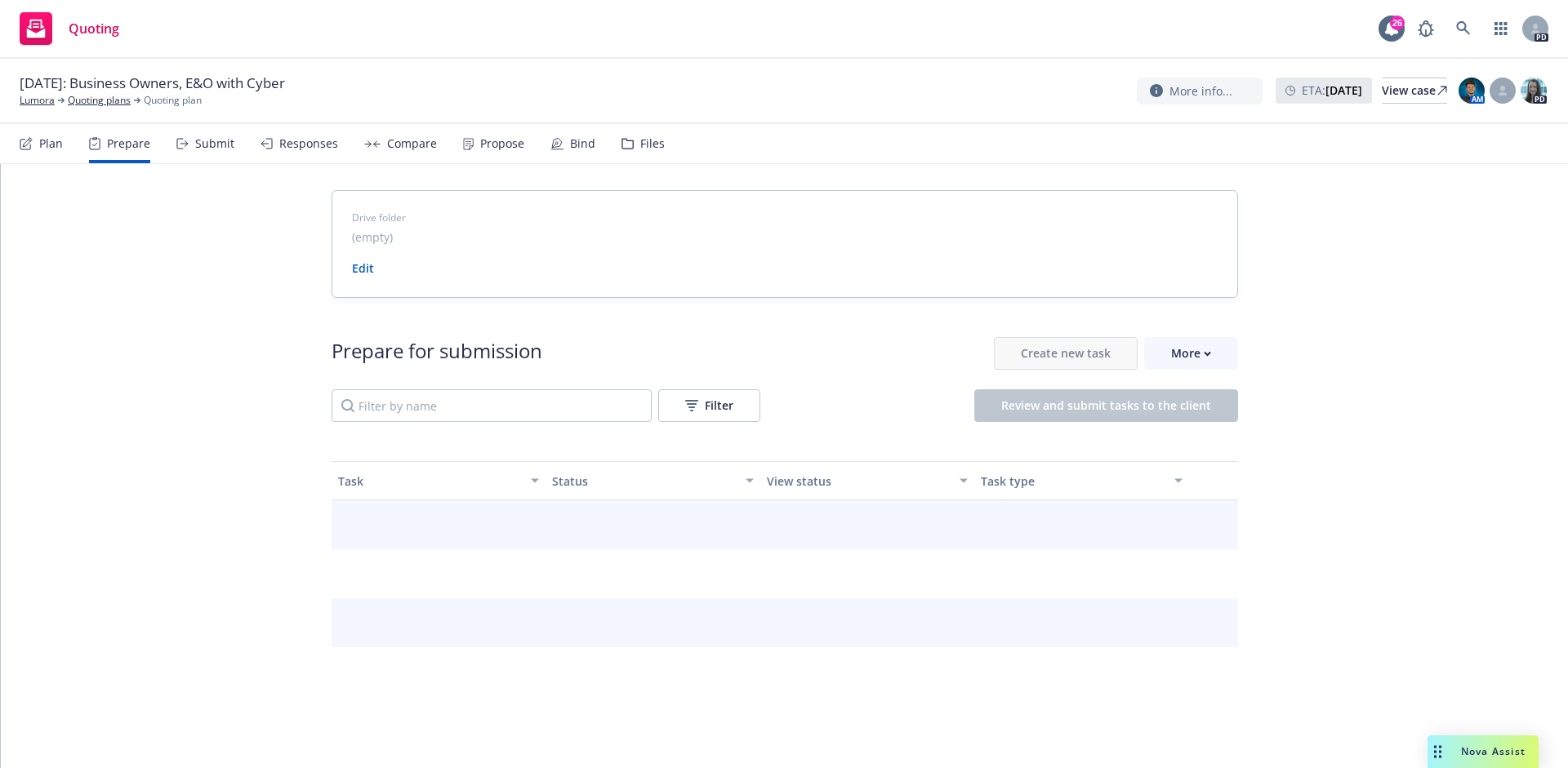
click at [34, 144] on div "Plan" at bounding box center [42, 144] width 43 height 39
